Goal: Task Accomplishment & Management: Complete application form

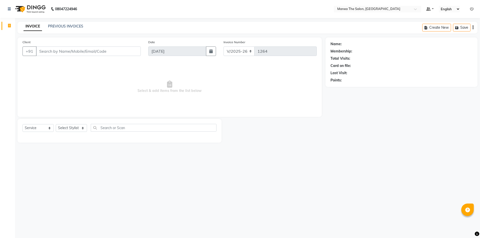
select select "6397"
select select "service"
click at [68, 126] on select "Select Stylist [PERSON_NAME] [PERSON_NAME] Aruna [PERSON_NAME] Manager [PERSON_…" at bounding box center [71, 128] width 31 height 8
click at [56, 124] on select "Select Stylist [PERSON_NAME] [PERSON_NAME] Aruna [PERSON_NAME] Manager [PERSON_…" at bounding box center [71, 128] width 31 height 8
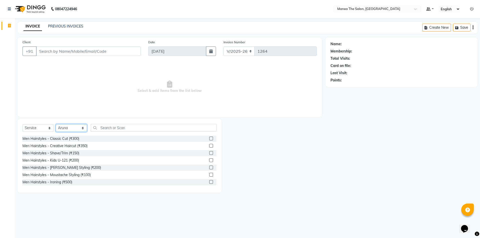
click at [71, 127] on select "Select Stylist [PERSON_NAME] [PERSON_NAME] Aruna [PERSON_NAME] Manager [PERSON_…" at bounding box center [71, 128] width 31 height 8
select select "82340"
click at [56, 124] on select "Select Stylist [PERSON_NAME] [PERSON_NAME] Aruna [PERSON_NAME] Manager [PERSON_…" at bounding box center [71, 128] width 31 height 8
click at [107, 129] on input "text" at bounding box center [154, 128] width 126 height 8
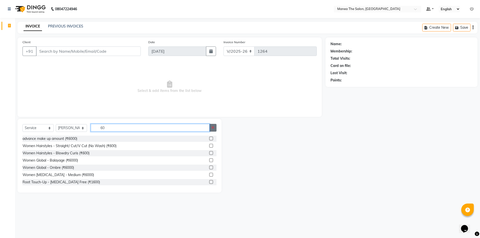
type input "60"
click at [212, 129] on icon "button" at bounding box center [213, 128] width 3 height 4
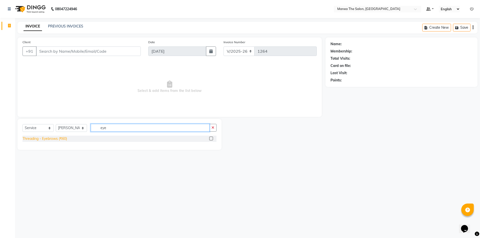
type input "eye"
click at [63, 139] on div "Threading - Eyebrows (₹60)" at bounding box center [45, 138] width 45 height 5
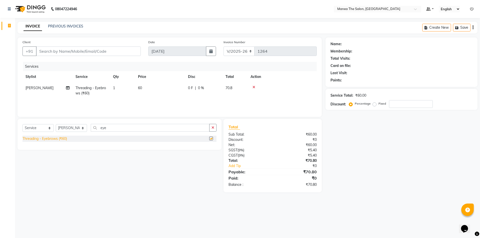
checkbox input "false"
click at [213, 130] on button "button" at bounding box center [212, 128] width 7 height 8
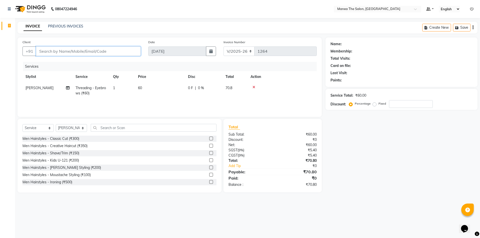
click at [114, 52] on input "Client" at bounding box center [88, 52] width 105 height 10
type input "9"
type input "0"
type input "9"
type input "7"
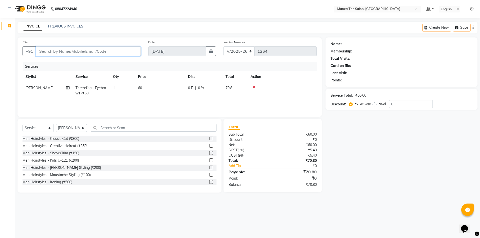
click at [112, 52] on input "Client" at bounding box center [88, 52] width 105 height 10
drag, startPoint x: 112, startPoint y: 52, endPoint x: 72, endPoint y: 128, distance: 85.9
click at [72, 128] on div "Client +91 Date [DATE] Invoice Number V/2025 V/[PHONE_NUMBER] Services Stylist …" at bounding box center [170, 115] width 312 height 155
click at [72, 128] on select "Select Stylist [PERSON_NAME] [PERSON_NAME] Aruna [PERSON_NAME] Manager [PERSON_…" at bounding box center [71, 128] width 31 height 8
click at [56, 124] on select "Select Stylist [PERSON_NAME] [PERSON_NAME] Aruna [PERSON_NAME] Manager [PERSON_…" at bounding box center [71, 128] width 31 height 8
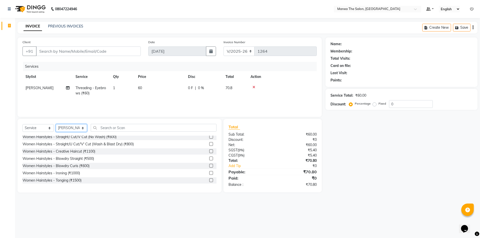
scroll to position [204, 0]
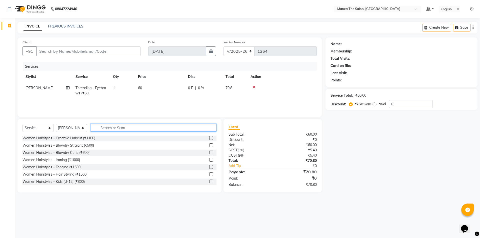
click at [150, 129] on input "text" at bounding box center [154, 128] width 126 height 8
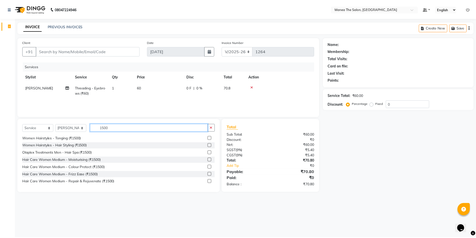
scroll to position [0, 0]
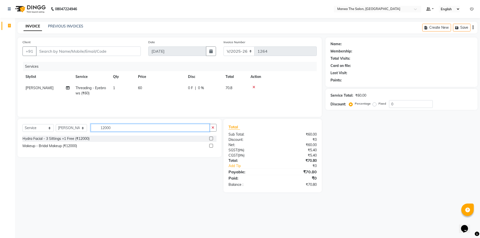
click at [210, 127] on input "12000" at bounding box center [150, 128] width 119 height 8
type input "12000"
click at [211, 127] on button "button" at bounding box center [212, 128] width 7 height 8
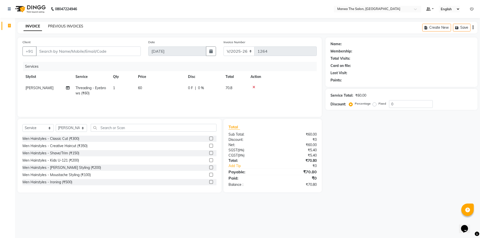
click at [71, 26] on link "PREVIOUS INVOICES" at bounding box center [65, 26] width 35 height 5
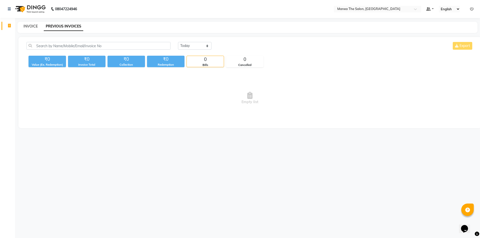
click at [32, 27] on link "INVOICE" at bounding box center [31, 26] width 14 height 5
select select "6397"
select select "service"
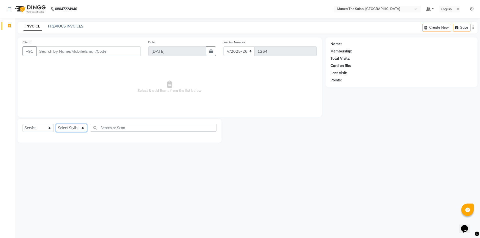
click at [64, 129] on select "Select Stylist [PERSON_NAME] [PERSON_NAME] Aruna [PERSON_NAME] Manager [PERSON_…" at bounding box center [71, 128] width 31 height 8
click at [56, 124] on select "Select Stylist [PERSON_NAME] [PERSON_NAME] Aruna [PERSON_NAME] Manager [PERSON_…" at bounding box center [71, 128] width 31 height 8
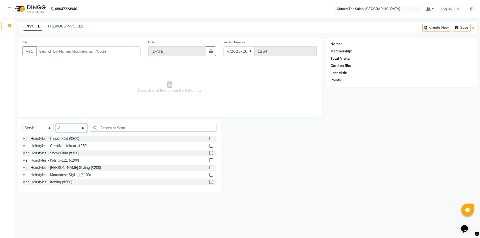
drag, startPoint x: 73, startPoint y: 128, endPoint x: 72, endPoint y: 131, distance: 2.6
click at [73, 128] on select "Select Stylist [PERSON_NAME] [PERSON_NAME] Aruna [PERSON_NAME] Manager [PERSON_…" at bounding box center [71, 128] width 31 height 8
select select "82340"
click at [56, 124] on select "Select Stylist [PERSON_NAME] [PERSON_NAME] Aruna [PERSON_NAME] Manager [PERSON_…" at bounding box center [71, 128] width 31 height 8
click at [112, 129] on input "text" at bounding box center [154, 128] width 126 height 8
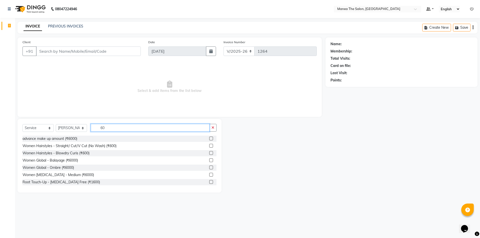
type input "6"
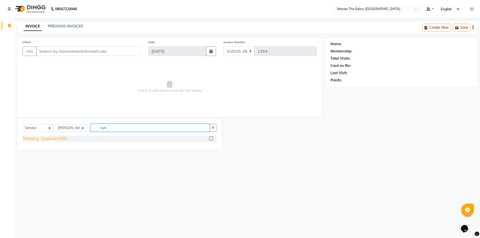
type input "eye"
click at [33, 140] on div "Threading - Eyebrows (₹60)" at bounding box center [45, 138] width 45 height 5
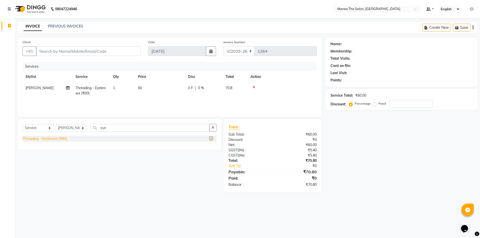
checkbox input "false"
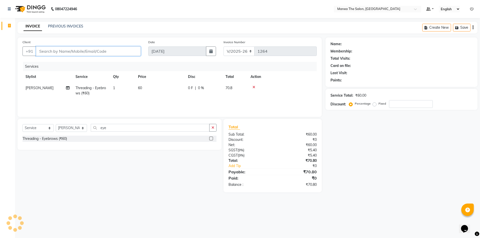
click at [76, 54] on input "Client" at bounding box center [88, 52] width 105 height 10
type input "6"
type input "0"
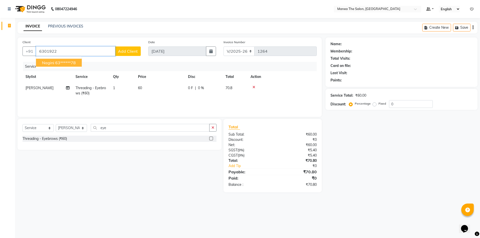
click at [72, 62] on ngb-highlight "63******78" at bounding box center [65, 62] width 21 height 5
type input "63******78"
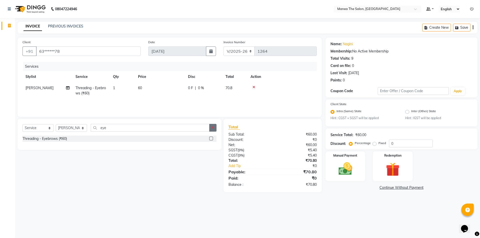
click at [213, 127] on icon "button" at bounding box center [213, 128] width 3 height 4
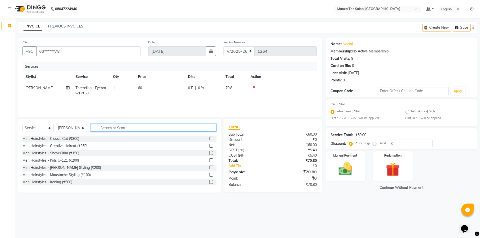
click at [177, 131] on input "text" at bounding box center [154, 128] width 126 height 8
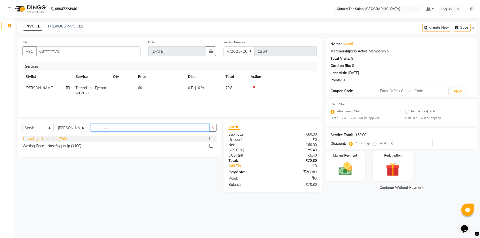
type input "upp"
click at [65, 140] on div "Threading - Upper Lip (₹50)" at bounding box center [45, 138] width 44 height 5
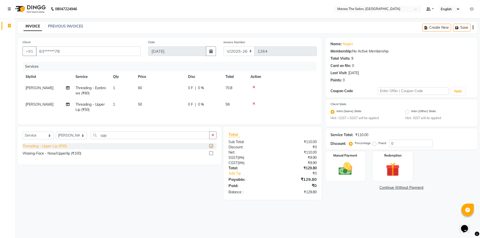
checkbox input "false"
click at [341, 167] on img at bounding box center [345, 169] width 23 height 17
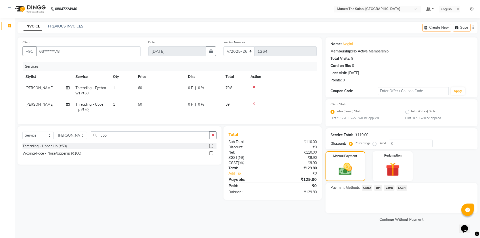
click at [378, 189] on span "UPI" at bounding box center [378, 188] width 8 height 6
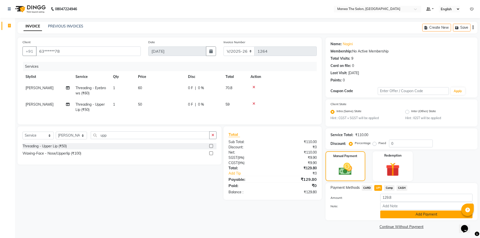
click at [414, 212] on button "Add Payment" at bounding box center [426, 215] width 92 height 8
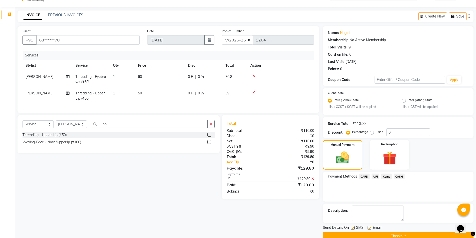
scroll to position [21, 0]
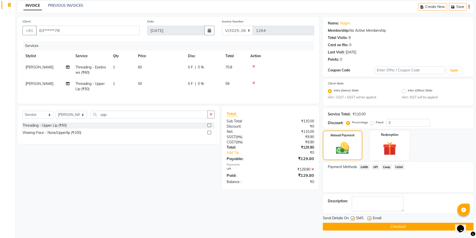
click at [413, 226] on button "Checkout" at bounding box center [398, 227] width 151 height 8
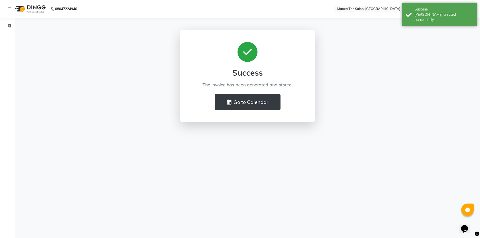
drag, startPoint x: 49, startPoint y: 152, endPoint x: 18, endPoint y: 102, distance: 58.7
drag, startPoint x: 18, startPoint y: 102, endPoint x: 11, endPoint y: 25, distance: 76.9
click at [11, 25] on span at bounding box center [9, 26] width 9 height 6
select select "service"
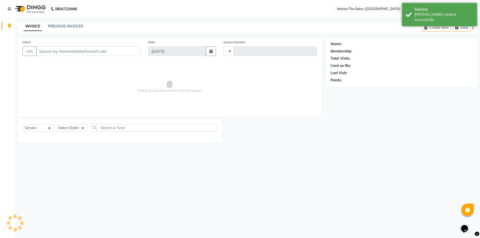
type input "1265"
select select "6397"
